Goal: Use online tool/utility: Use online tool/utility

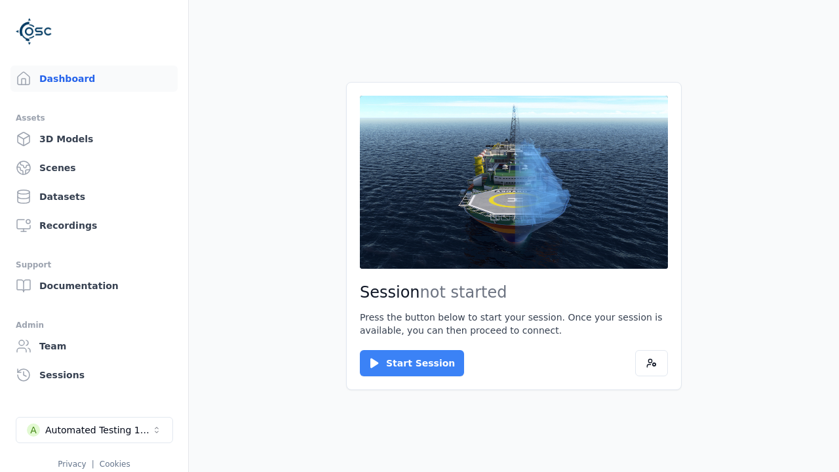
click at [404, 363] on button "Start Session" at bounding box center [412, 363] width 104 height 26
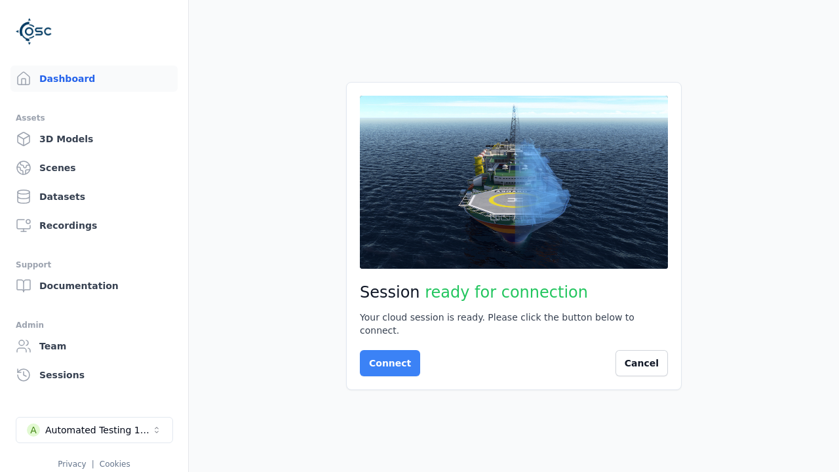
click at [386, 356] on button "Connect" at bounding box center [390, 363] width 60 height 26
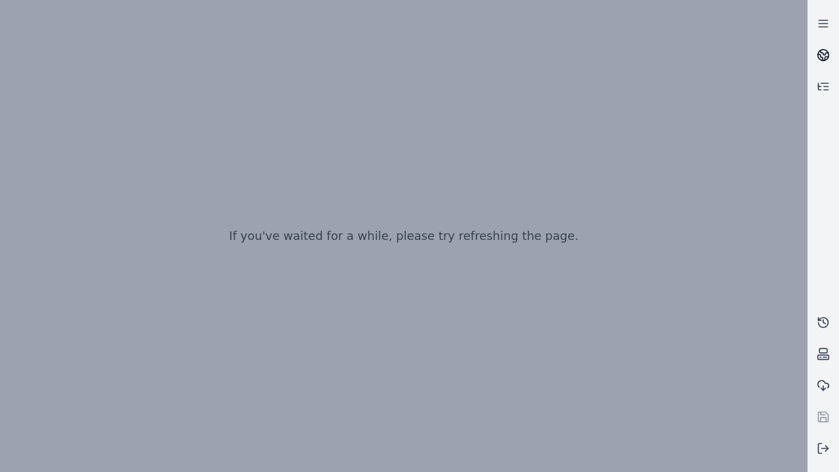
click at [823, 55] on icon at bounding box center [824, 52] width 8 height 5
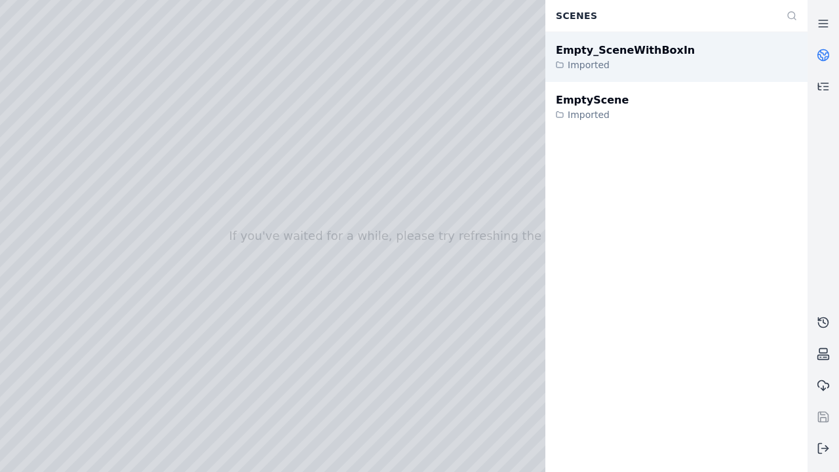
click at [611, 50] on div "Empty_SceneWithBoxIn" at bounding box center [625, 51] width 139 height 16
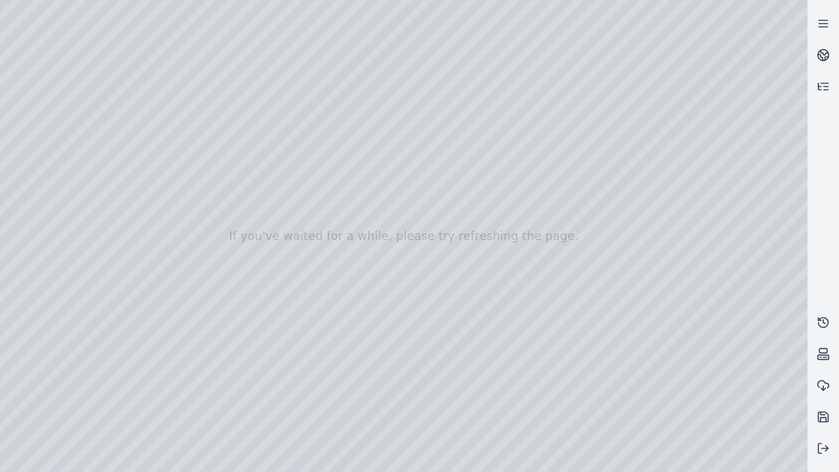
click at [775, 463] on div at bounding box center [403, 236] width 807 height 472
click at [699, 367] on div at bounding box center [403, 236] width 807 height 472
click at [823, 448] on line at bounding box center [825, 448] width 7 height 0
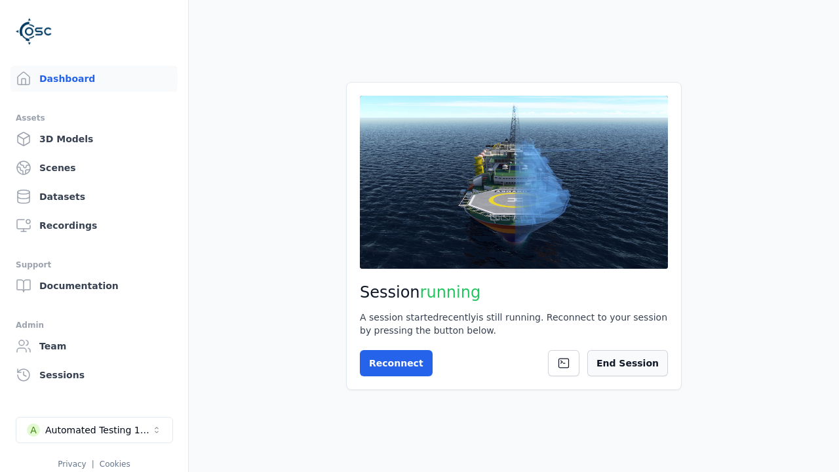
click at [634, 363] on button "End Session" at bounding box center [627, 363] width 81 height 26
